Goal: Transaction & Acquisition: Purchase product/service

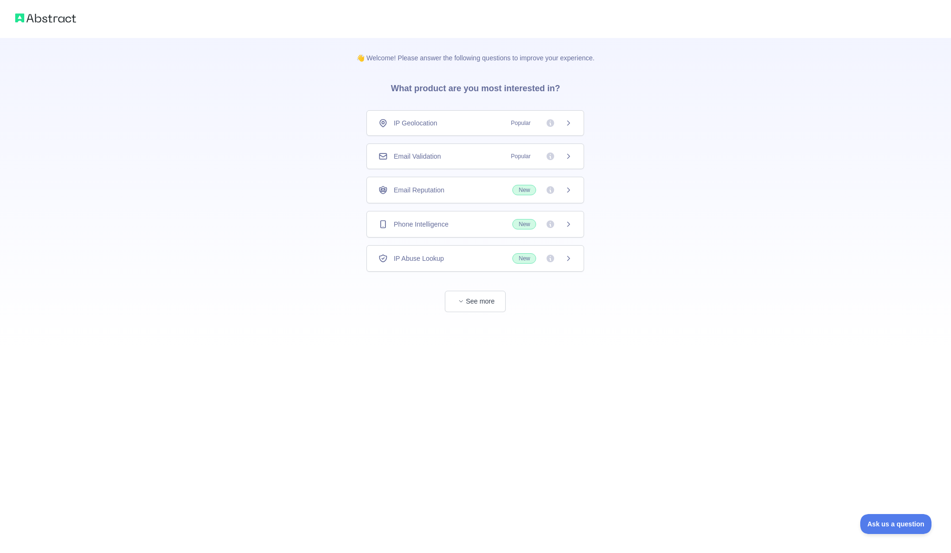
click at [406, 231] on div "Phone Intelligence New" at bounding box center [476, 224] width 218 height 27
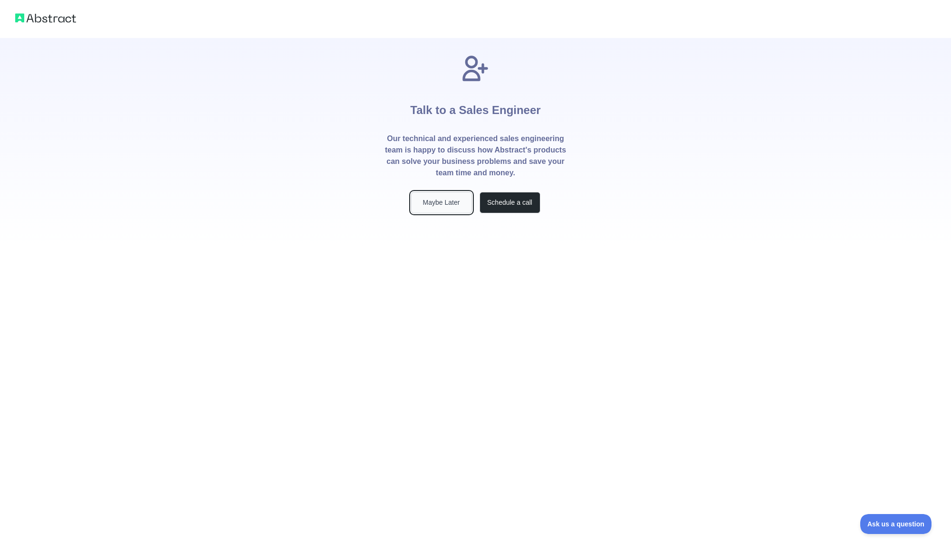
click at [447, 203] on button "Maybe Later" at bounding box center [441, 202] width 61 height 21
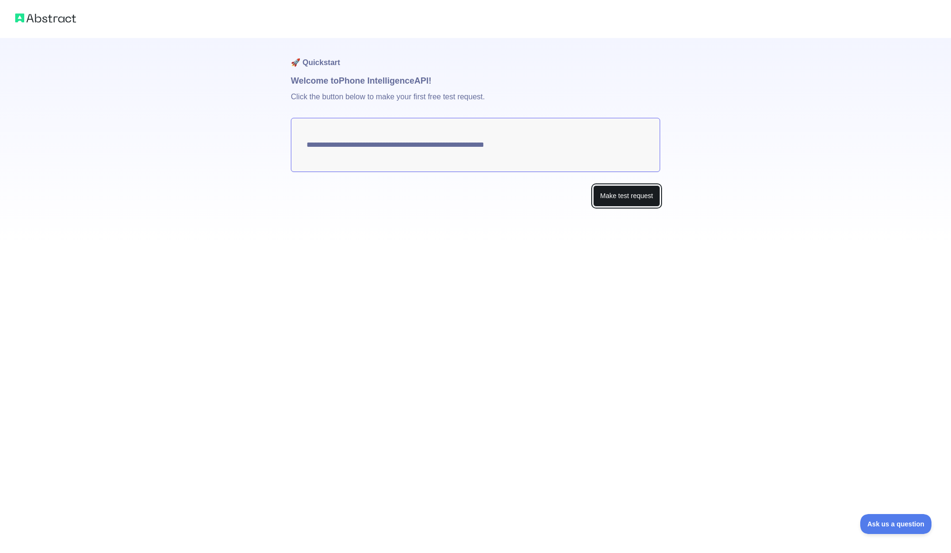
click at [632, 195] on button "Make test request" at bounding box center [626, 195] width 67 height 21
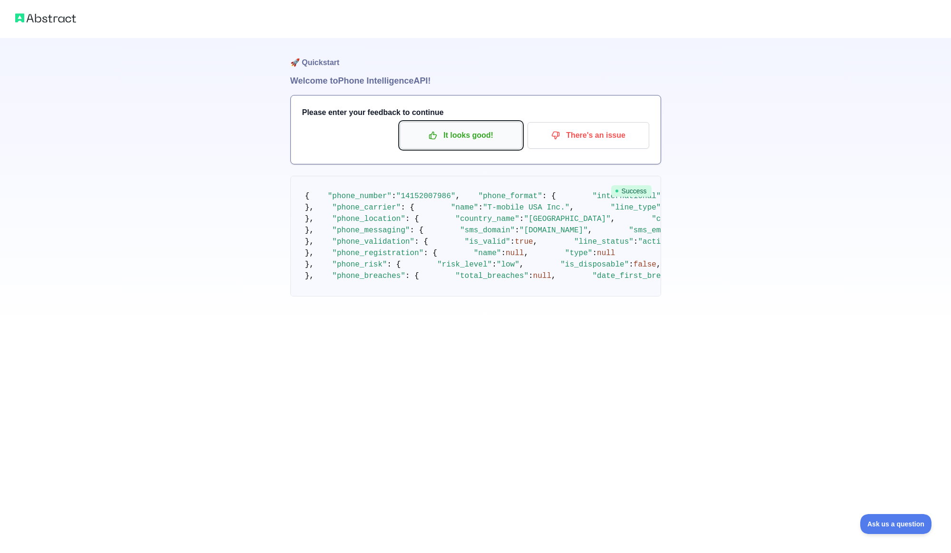
click at [487, 142] on p "It looks good!" at bounding box center [460, 135] width 107 height 16
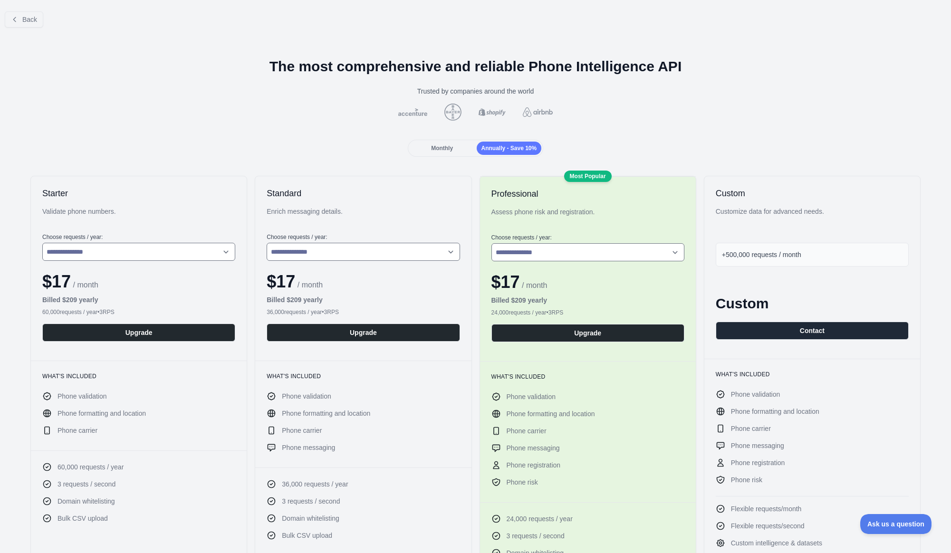
click at [436, 149] on span "Monthly" at bounding box center [442, 148] width 22 height 7
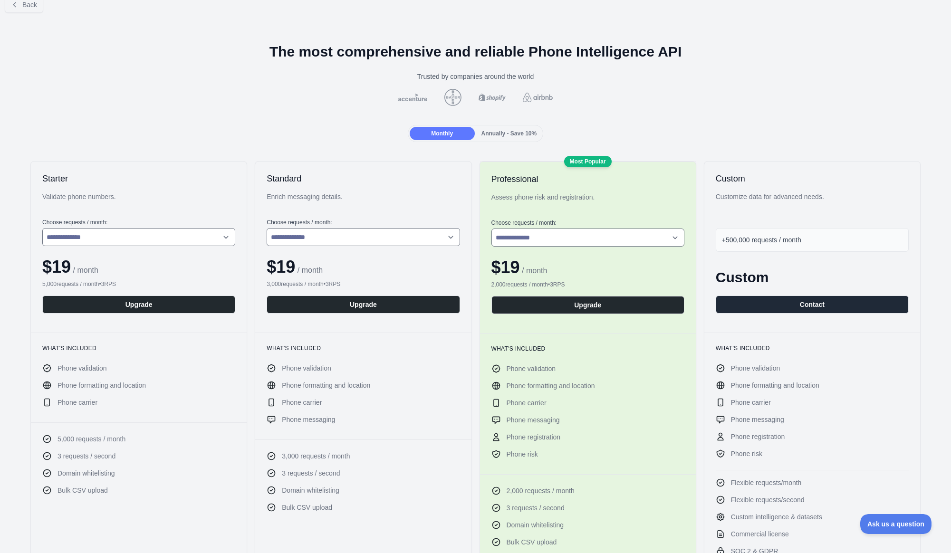
scroll to position [11, 0]
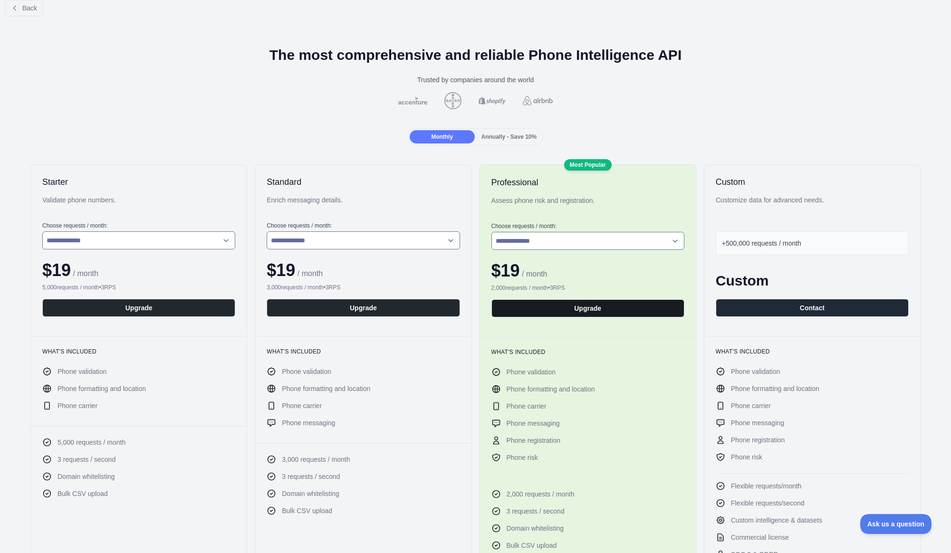
click at [564, 310] on button "Upgrade" at bounding box center [588, 309] width 193 height 18
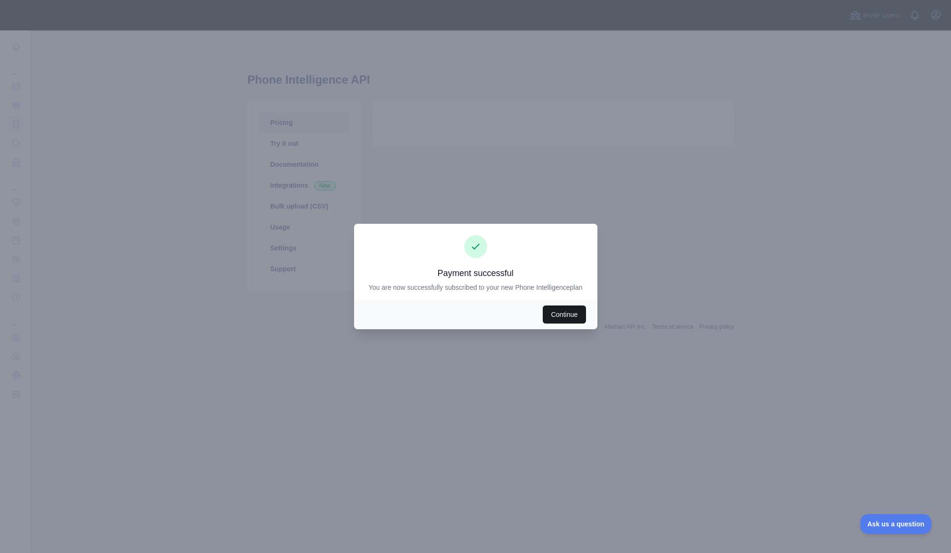
click at [558, 322] on button "Continue" at bounding box center [564, 315] width 43 height 18
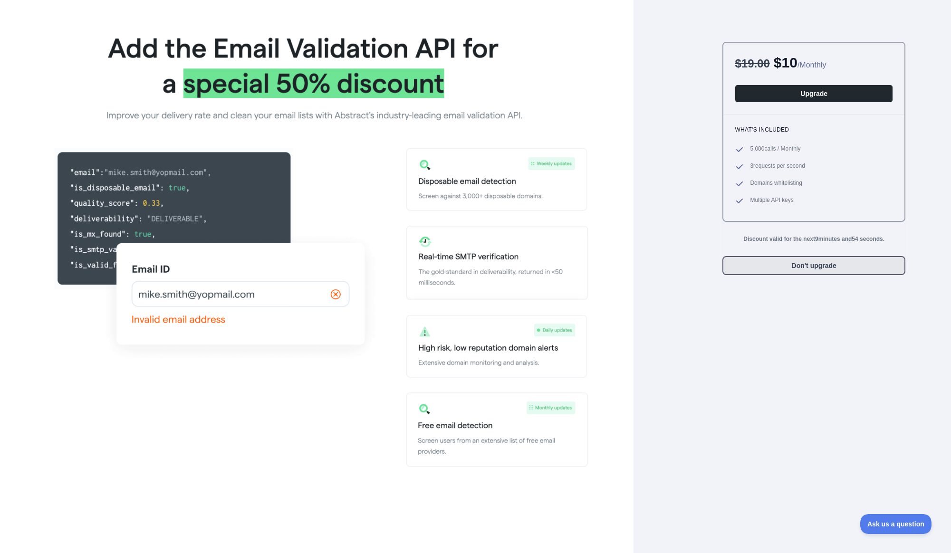
click at [787, 269] on button "Don't upgrade" at bounding box center [814, 265] width 183 height 19
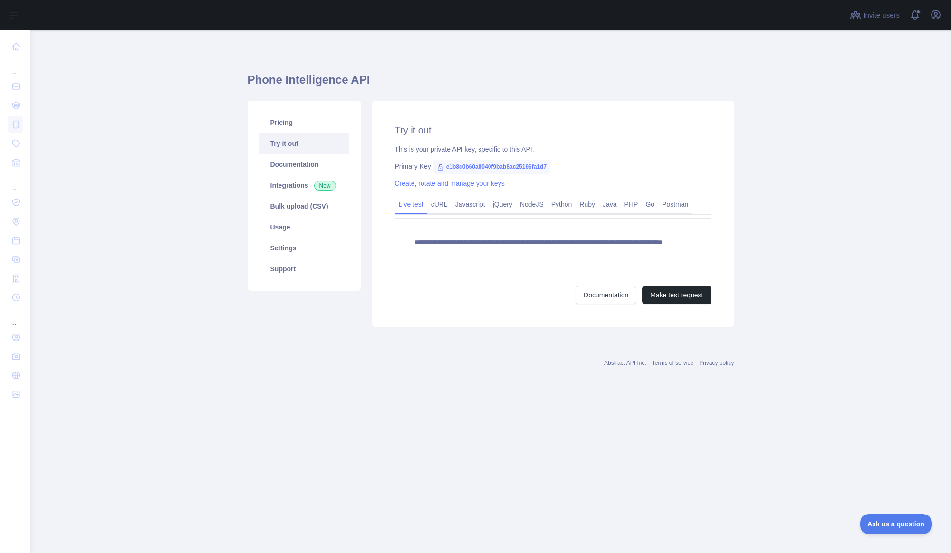
click at [467, 166] on span "e1b8c0b60a8040f9bab8ac25166fa1d7" at bounding box center [492, 167] width 118 height 14
click at [482, 165] on span "e1b8c0b60a8040f9bab8ac25166fa1d7" at bounding box center [492, 167] width 118 height 14
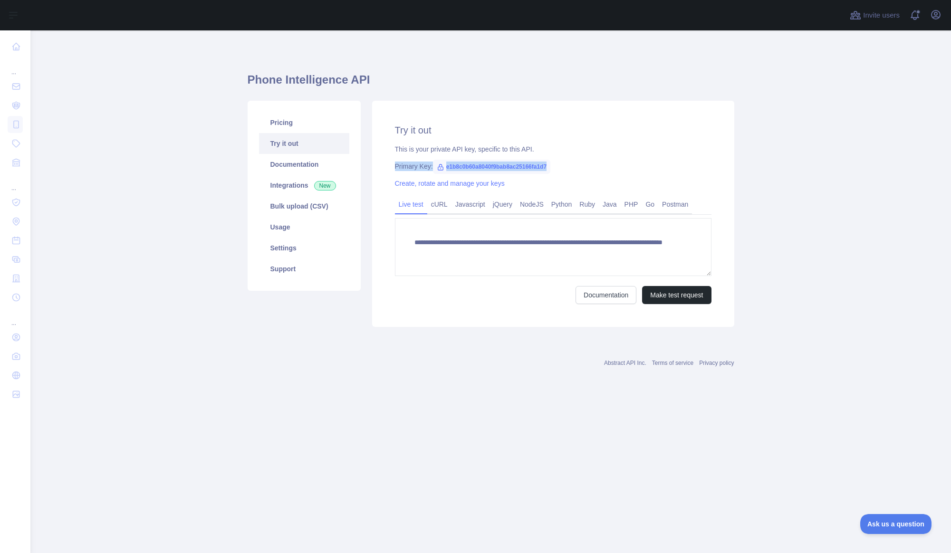
click at [482, 165] on span "e1b8c0b60a8040f9bab8ac25166fa1d7" at bounding box center [492, 167] width 118 height 14
